Goal: Book appointment/travel/reservation

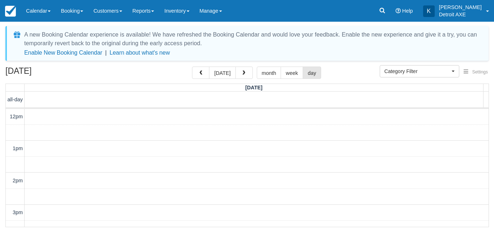
select select
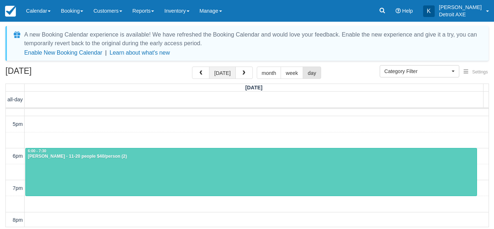
click at [227, 77] on button "[DATE]" at bounding box center [222, 73] width 26 height 12
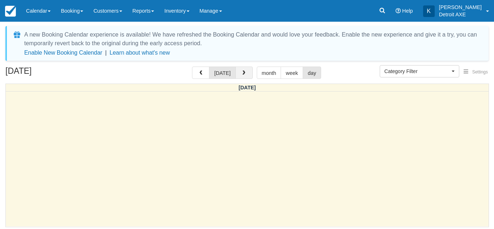
click at [239, 69] on button "button" at bounding box center [243, 73] width 17 height 12
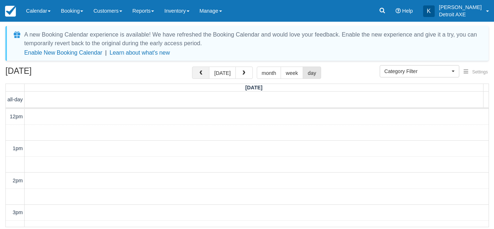
click at [205, 72] on button "button" at bounding box center [200, 73] width 17 height 12
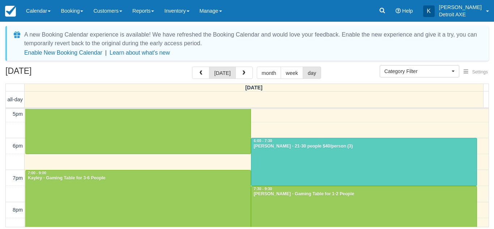
scroll to position [195, 0]
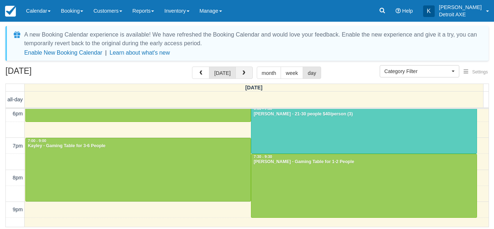
click at [242, 72] on span "button" at bounding box center [243, 73] width 5 height 5
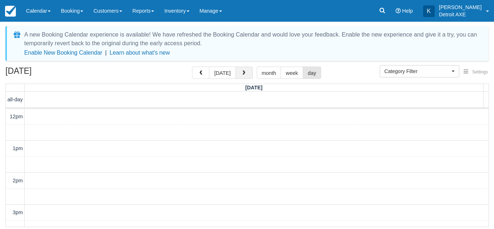
click at [242, 72] on span "button" at bounding box center [243, 73] width 5 height 5
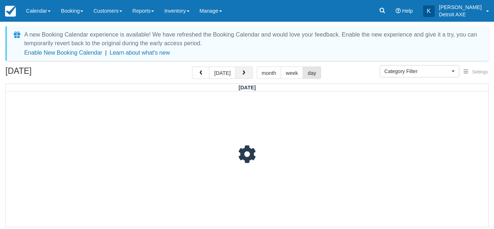
click at [242, 72] on span "button" at bounding box center [243, 73] width 5 height 5
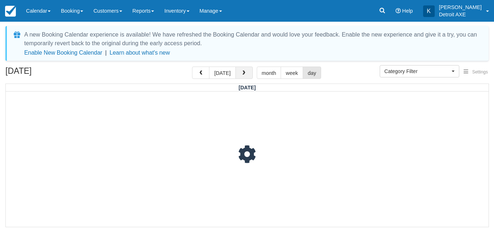
click at [242, 72] on span "button" at bounding box center [243, 73] width 5 height 5
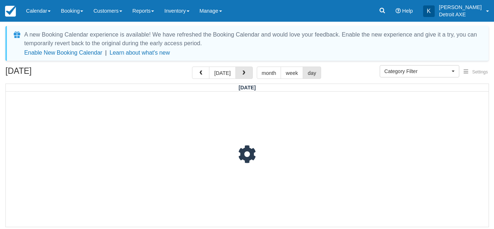
click at [242, 72] on span "button" at bounding box center [243, 73] width 5 height 5
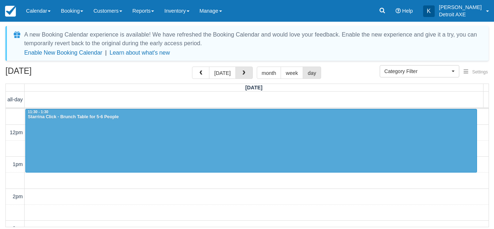
click at [242, 72] on span "button" at bounding box center [243, 73] width 5 height 5
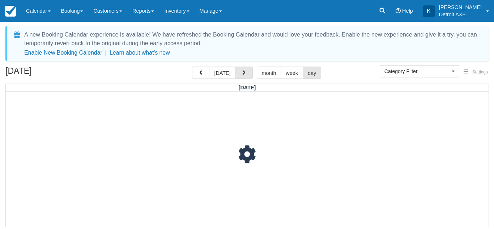
click at [242, 72] on span "button" at bounding box center [243, 73] width 5 height 5
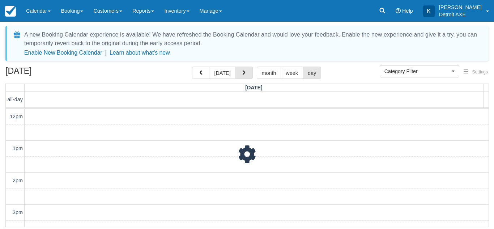
click at [242, 72] on span "button" at bounding box center [243, 73] width 5 height 5
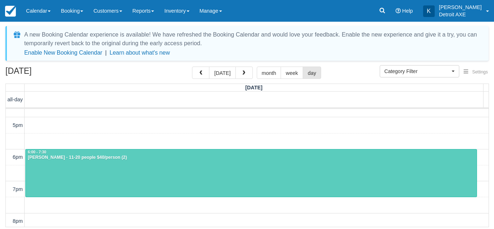
scroll to position [151, 0]
